Goal: Information Seeking & Learning: Learn about a topic

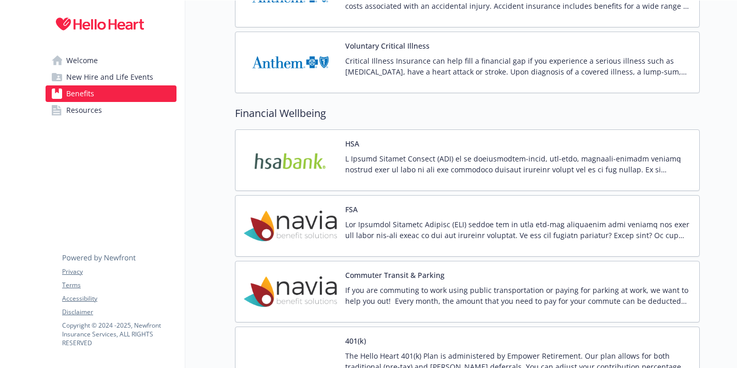
scroll to position [1135, 0]
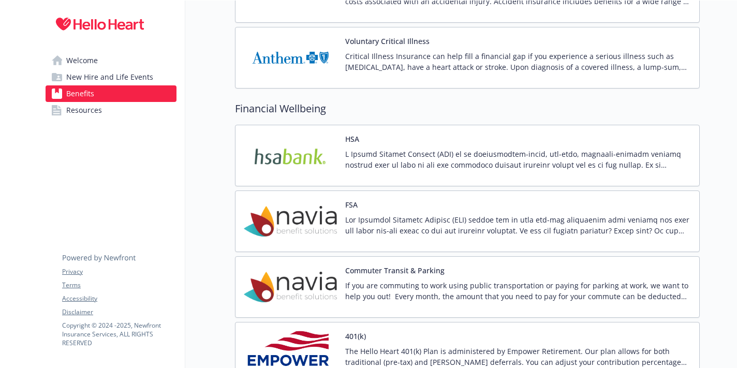
click at [443, 154] on p at bounding box center [518, 160] width 346 height 22
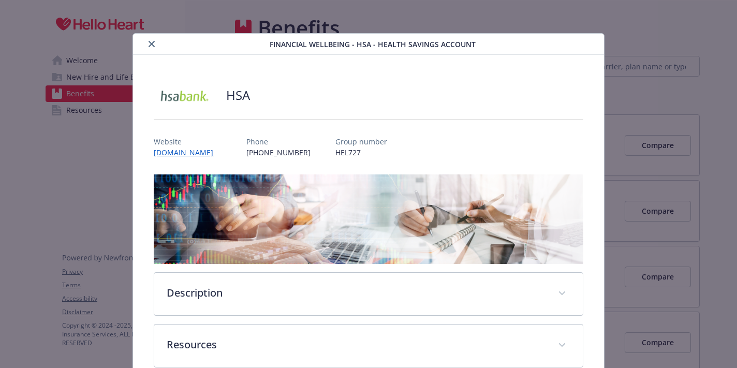
click at [215, 152] on link "[DOMAIN_NAME]" at bounding box center [188, 153] width 68 height 10
click at [150, 41] on icon "close" at bounding box center [152, 44] width 6 height 6
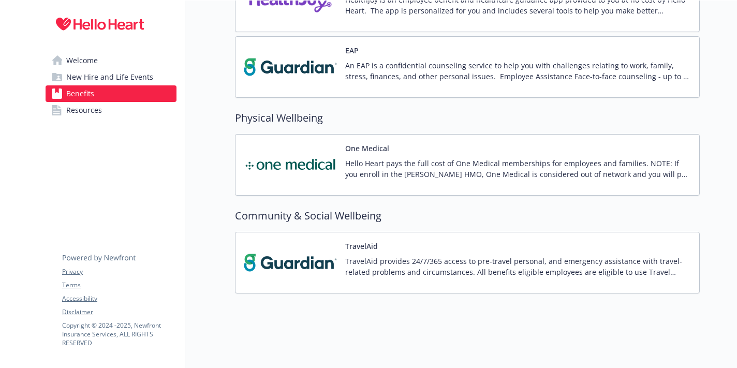
scroll to position [1650, 0]
click at [419, 169] on p "Hello Heart pays the full cost of One Medical memberships for employees and fam…" at bounding box center [518, 169] width 346 height 22
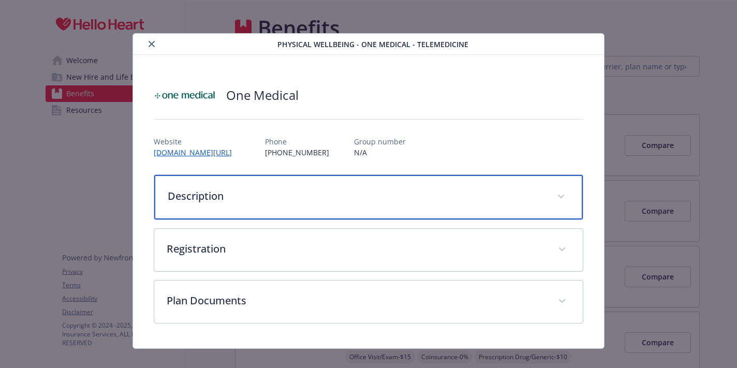
click at [364, 205] on div "Description" at bounding box center [368, 197] width 428 height 45
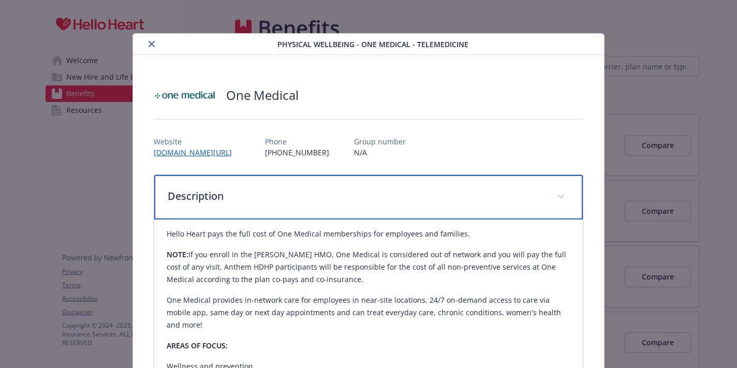
scroll to position [0, 0]
click at [560, 194] on span "details for plan Physical Wellbeing - One Medical - TeleMedicine" at bounding box center [561, 196] width 17 height 17
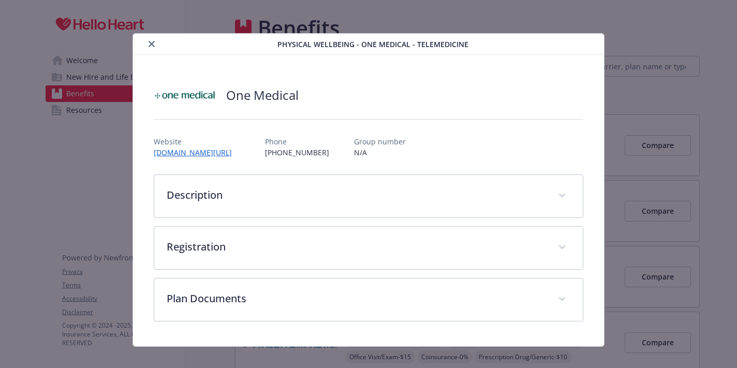
click at [150, 43] on icon "close" at bounding box center [152, 44] width 6 height 6
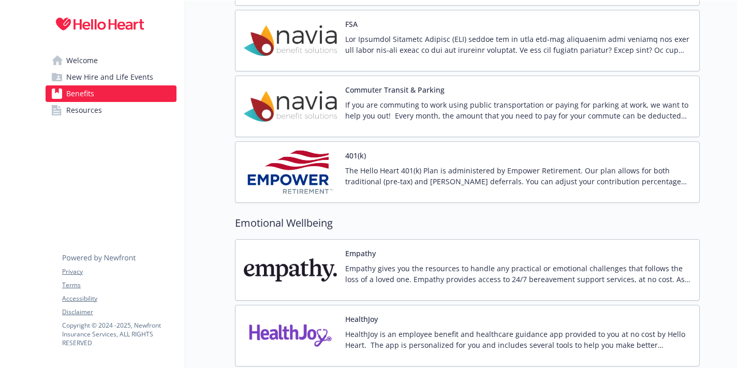
scroll to position [1308, 0]
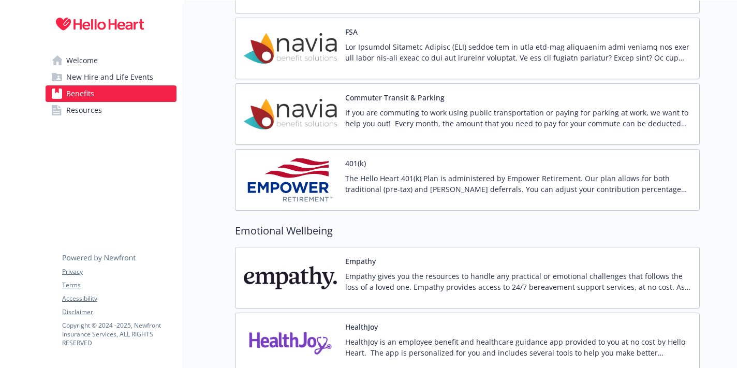
click at [430, 184] on p "The Hello Heart 401(k) Plan is administered by Empower Retirement. Our plan all…" at bounding box center [518, 184] width 346 height 22
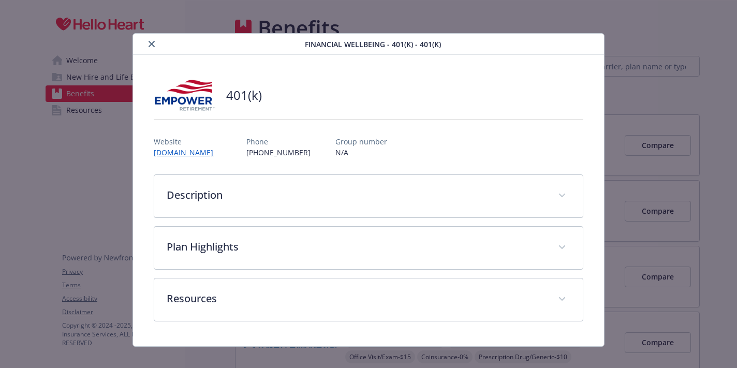
click at [222, 151] on link "[DOMAIN_NAME]" at bounding box center [188, 153] width 68 height 10
click at [151, 43] on icon "close" at bounding box center [152, 44] width 6 height 6
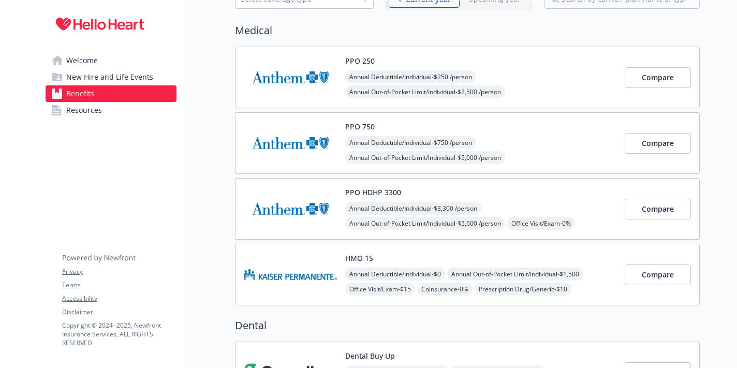
scroll to position [69, 0]
click at [433, 193] on div "PPO HDHP 3300 Annual Deductible/Individual - $3,300 /person Annual Out-of-Pocke…" at bounding box center [480, 208] width 271 height 44
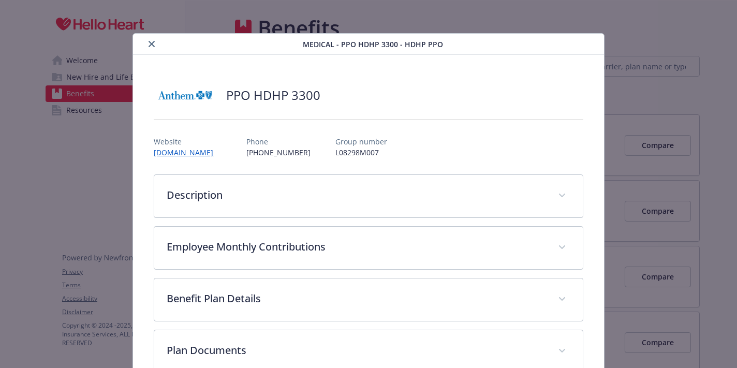
scroll to position [31, 0]
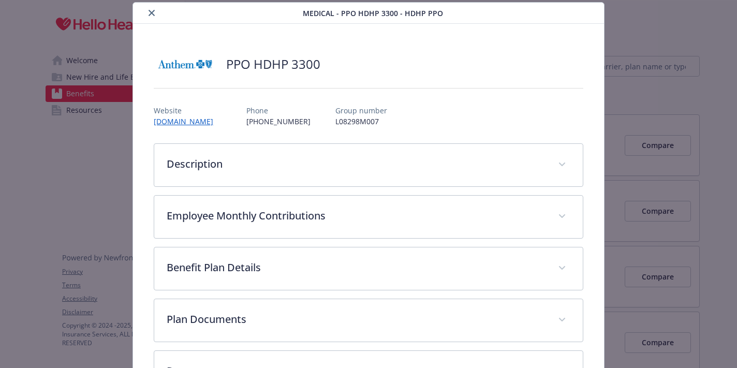
click at [208, 122] on link "[DOMAIN_NAME]" at bounding box center [188, 121] width 68 height 10
click at [151, 13] on icon "close" at bounding box center [152, 13] width 6 height 6
